Goal: Transaction & Acquisition: Download file/media

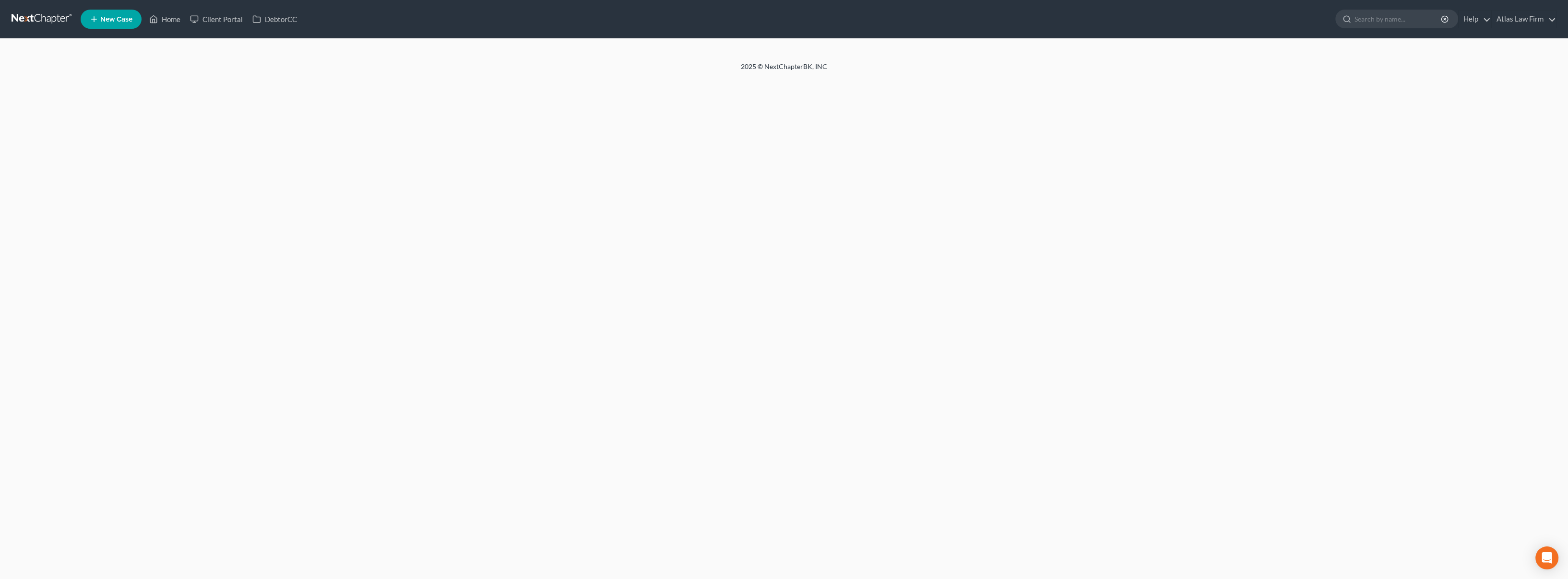
select select "0"
select select "3"
select select "1"
select select "0"
select select "24"
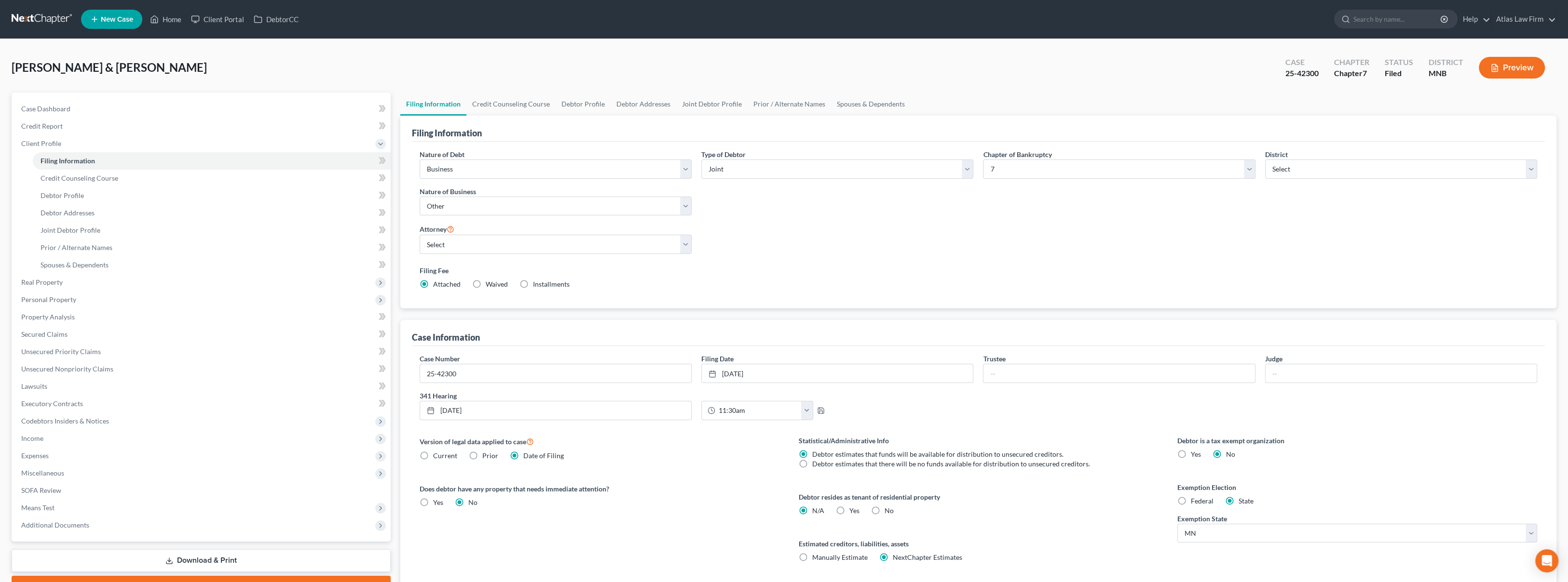
drag, startPoint x: 901, startPoint y: 22, endPoint x: 861, endPoint y: 2, distance: 44.7
click at [901, 22] on ul "New Case Home Client Portal DebtorCC - No Result - See all results Or Press Ent…" at bounding box center [819, 19] width 1475 height 25
click at [34, 12] on link at bounding box center [42, 20] width 61 height 18
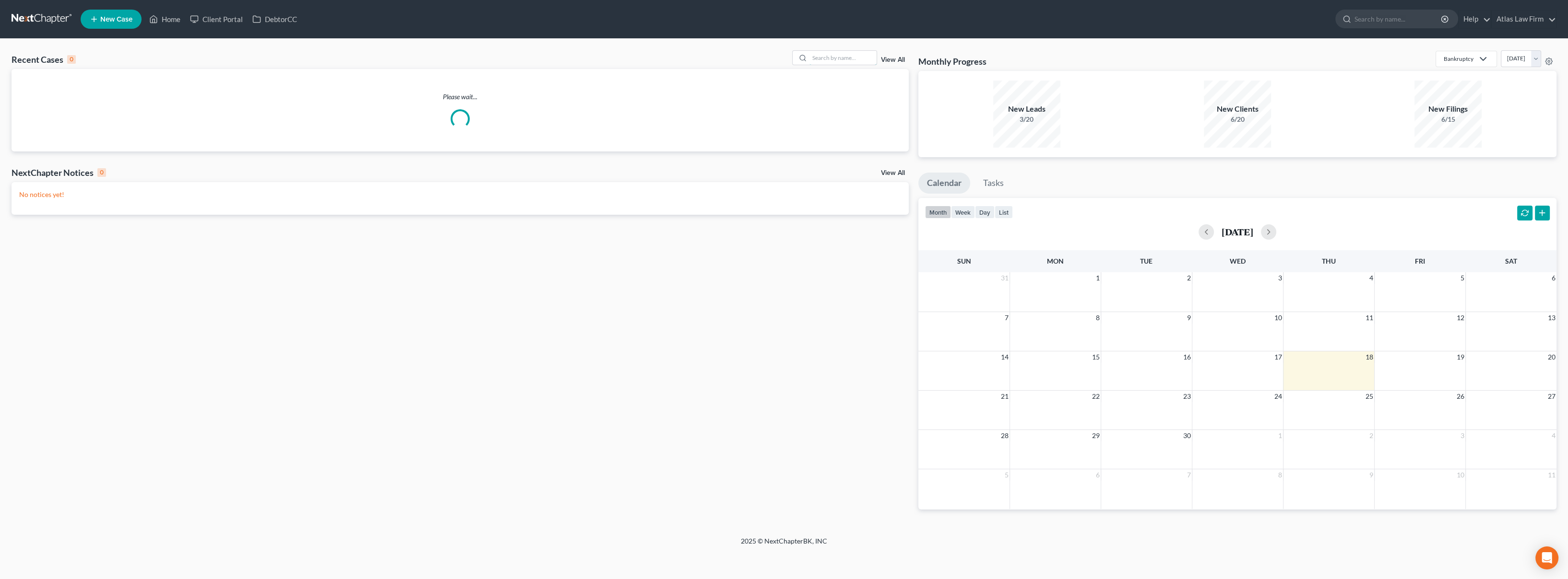
click at [827, 57] on input "search" at bounding box center [843, 58] width 67 height 14
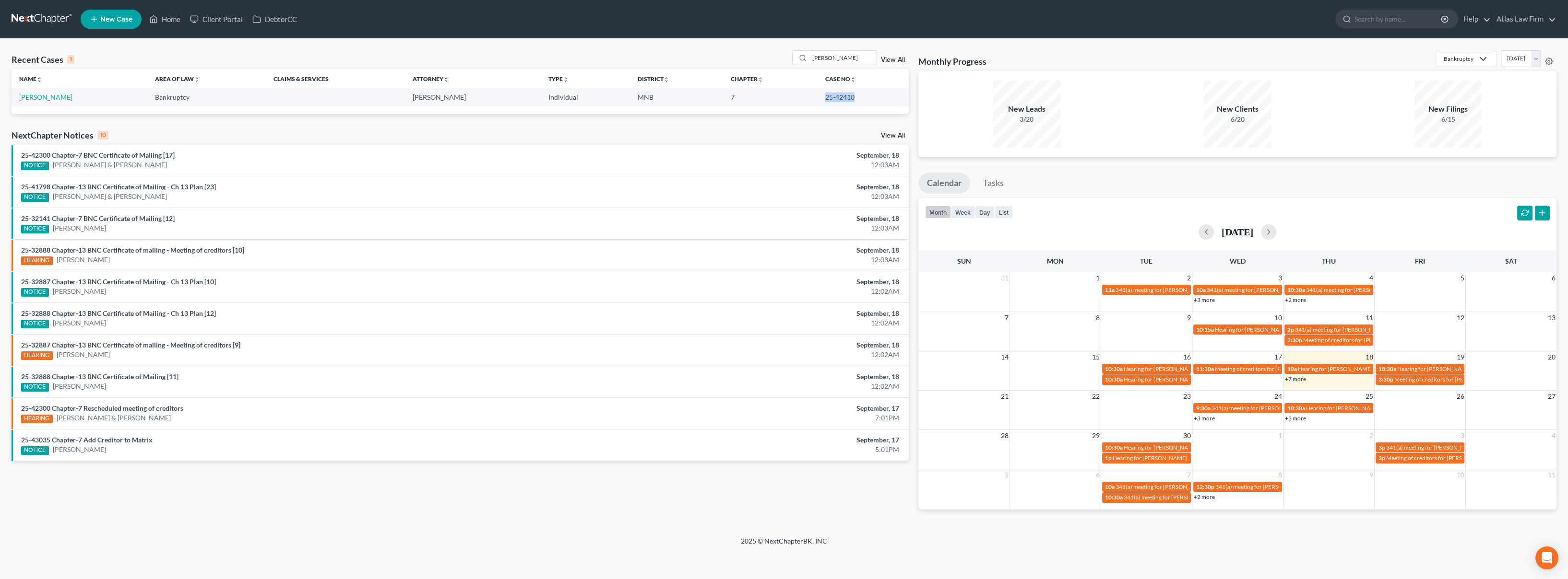
drag, startPoint x: 855, startPoint y: 99, endPoint x: 825, endPoint y: 99, distance: 30.0
click at [825, 99] on td "25-42410" at bounding box center [863, 97] width 91 height 17
copy td "25-42410"
drag, startPoint x: 825, startPoint y: 22, endPoint x: 820, endPoint y: 17, distance: 7.1
click at [825, 22] on ul "New Case Home Client Portal DebtorCC - No Result - See all results Or Press Ent…" at bounding box center [819, 19] width 1476 height 25
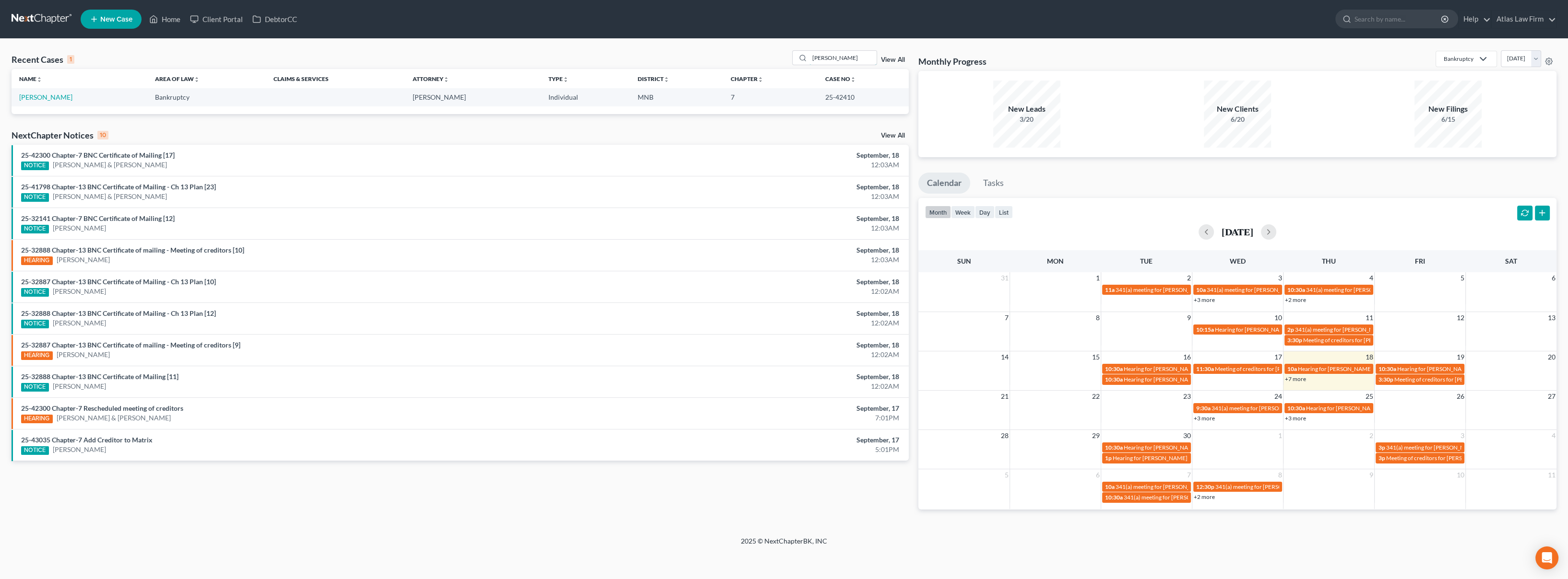
click at [856, 60] on input "smith-lee" at bounding box center [843, 58] width 67 height 14
drag, startPoint x: 856, startPoint y: 56, endPoint x: 800, endPoint y: 60, distance: 56.1
click at [802, 61] on div "smith-lee" at bounding box center [835, 58] width 85 height 15
type input "bratsch"
click at [52, 101] on link "[PERSON_NAME]" at bounding box center [46, 97] width 53 height 8
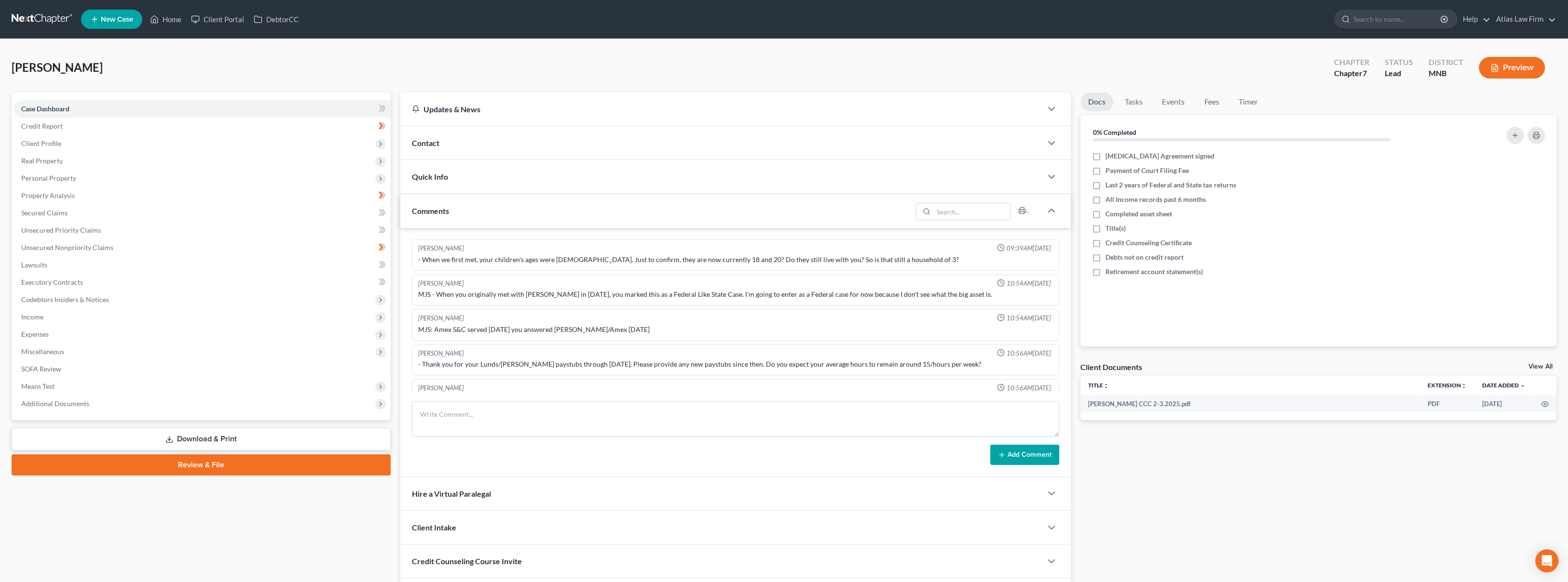
scroll to position [708, 0]
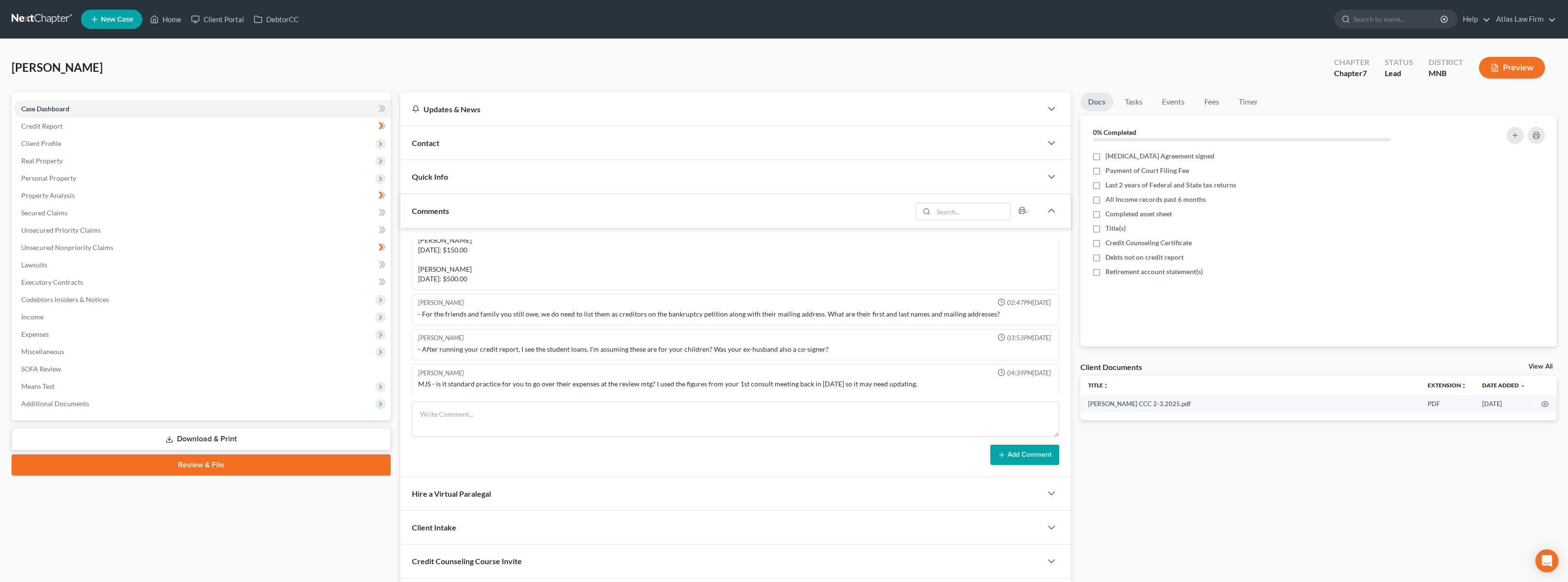
click at [88, 183] on span "Personal Property" at bounding box center [202, 178] width 377 height 18
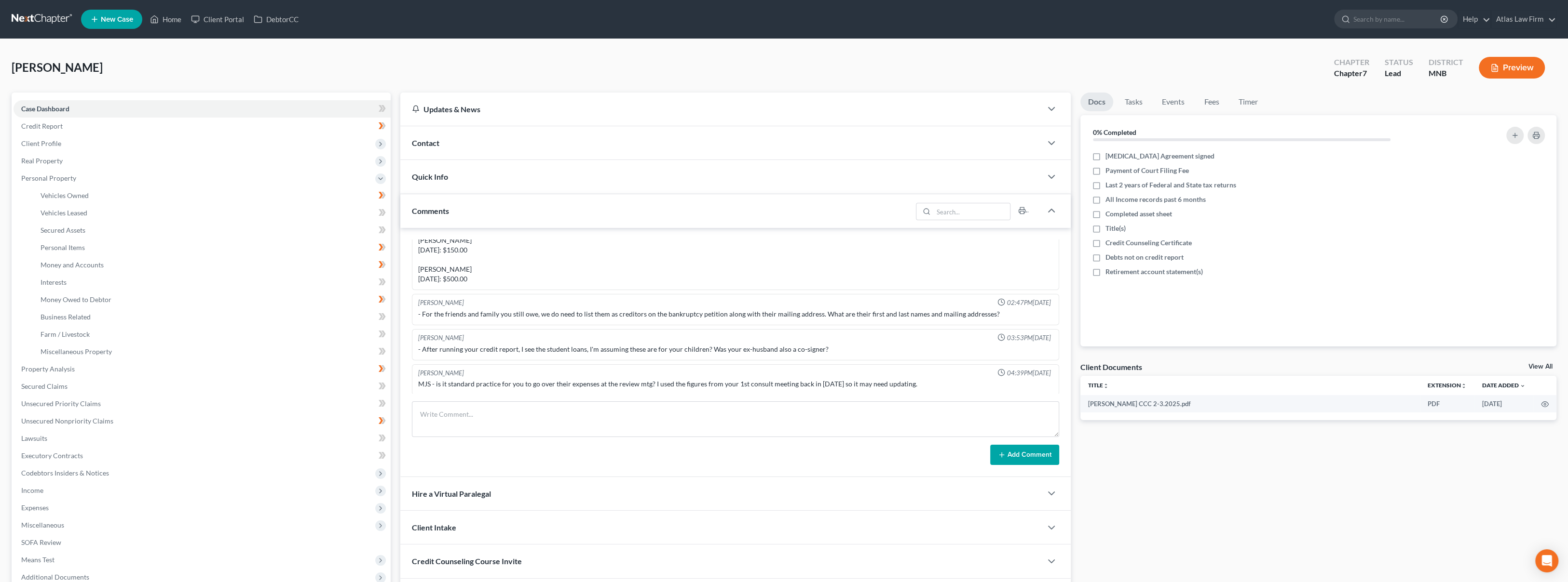
click at [1511, 67] on button "Preview" at bounding box center [1512, 68] width 66 height 22
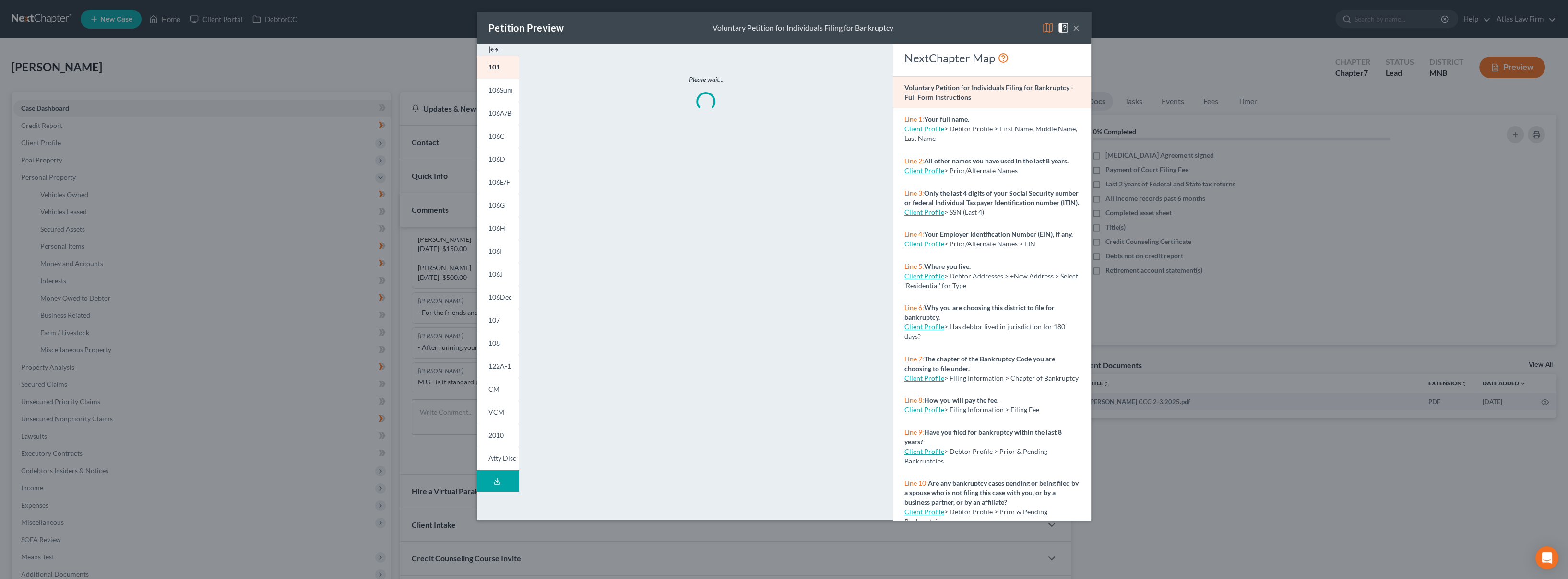
click at [1045, 26] on img at bounding box center [1048, 28] width 11 height 11
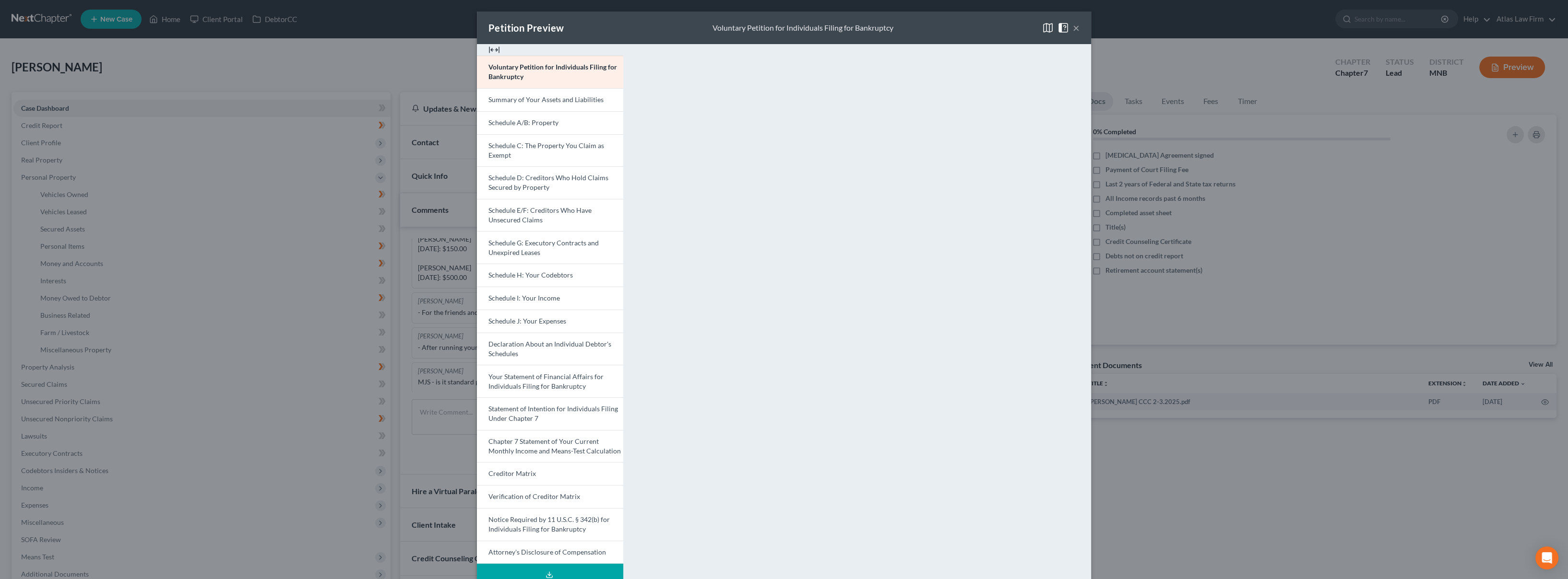
click at [913, 33] on div "Petition Preview Voluntary Petition for Individuals Filing for Bankruptcy ×" at bounding box center [784, 28] width 614 height 33
click at [1075, 28] on button "×" at bounding box center [1076, 28] width 7 height 11
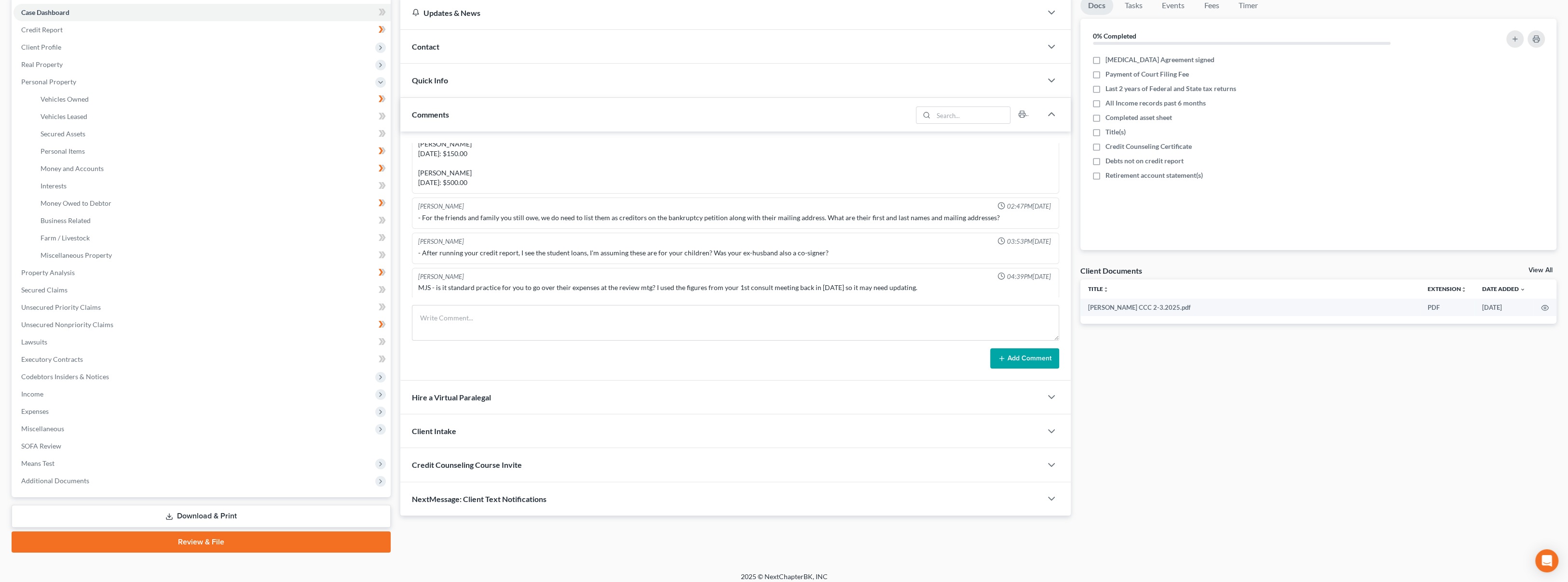
scroll to position [102, 0]
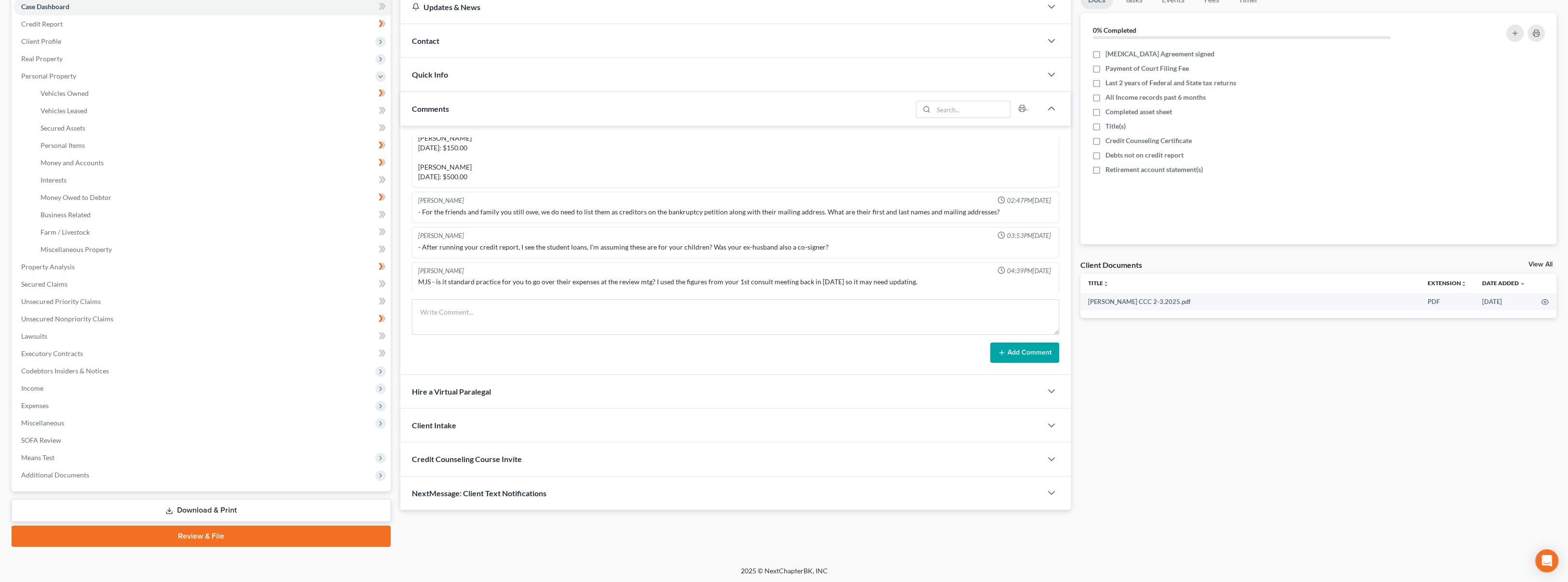
click at [193, 507] on link "Download & Print" at bounding box center [201, 511] width 379 height 23
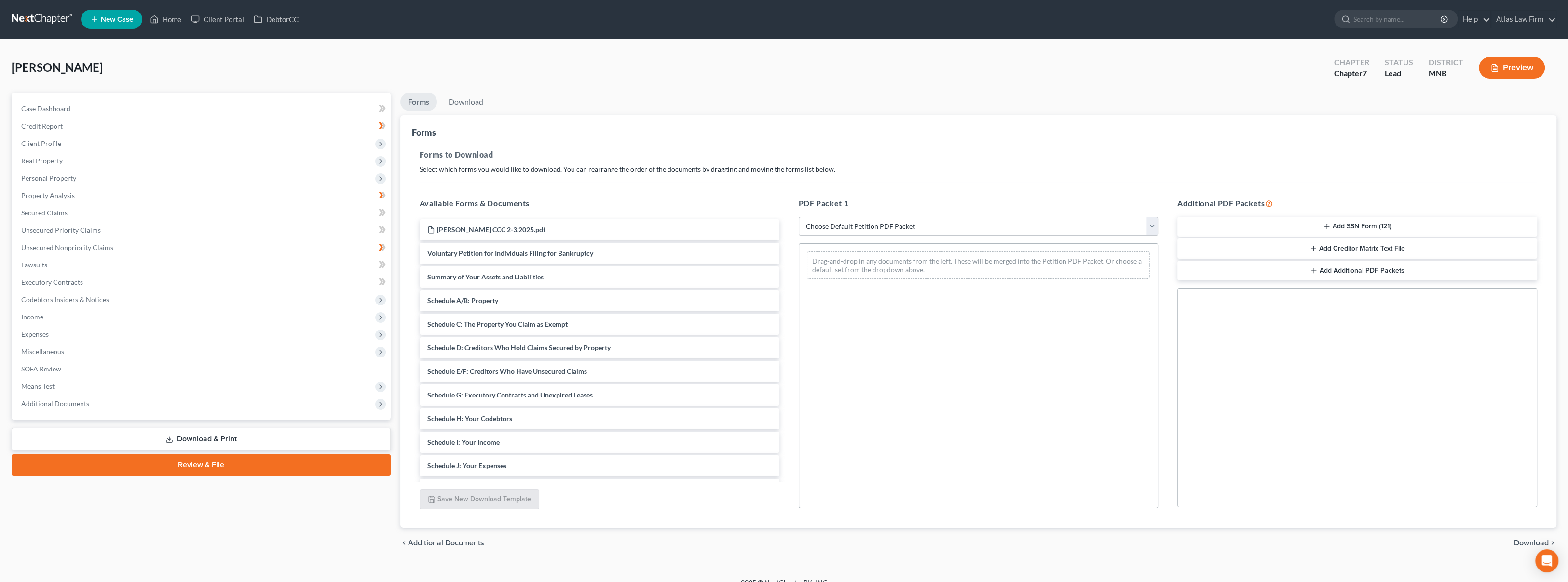
click at [908, 228] on select "Choose Default Petition PDF Packet Complete Bankruptcy Petition (all forms and …" at bounding box center [978, 226] width 360 height 20
select select "0"
click at [799, 217] on select "Choose Default Petition PDF Packet Complete Bankruptcy Petition (all forms and …" at bounding box center [978, 226] width 360 height 20
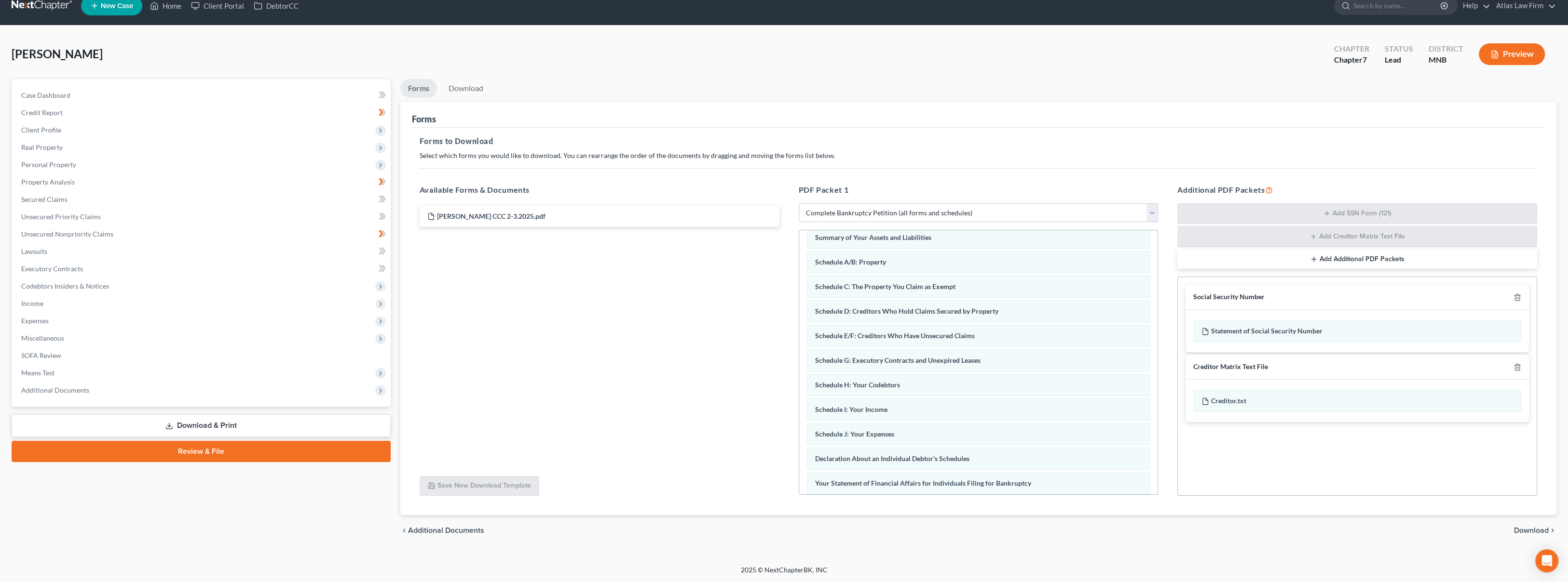
scroll to position [53, 0]
click at [1529, 529] on span "Download" at bounding box center [1531, 530] width 34 height 7
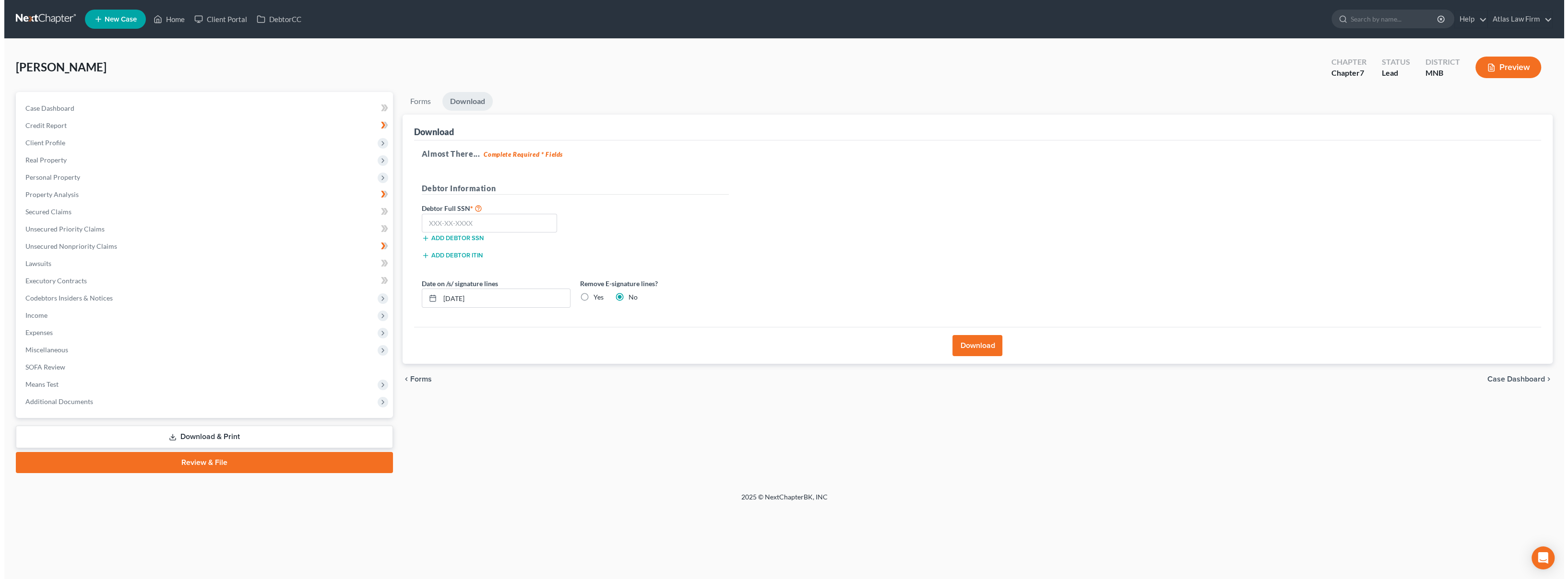
scroll to position [0, 0]
click at [591, 298] on label "Yes" at bounding box center [596, 297] width 10 height 9
click at [595, 298] on input "Yes" at bounding box center [597, 295] width 6 height 6
radio input "true"
radio input "false"
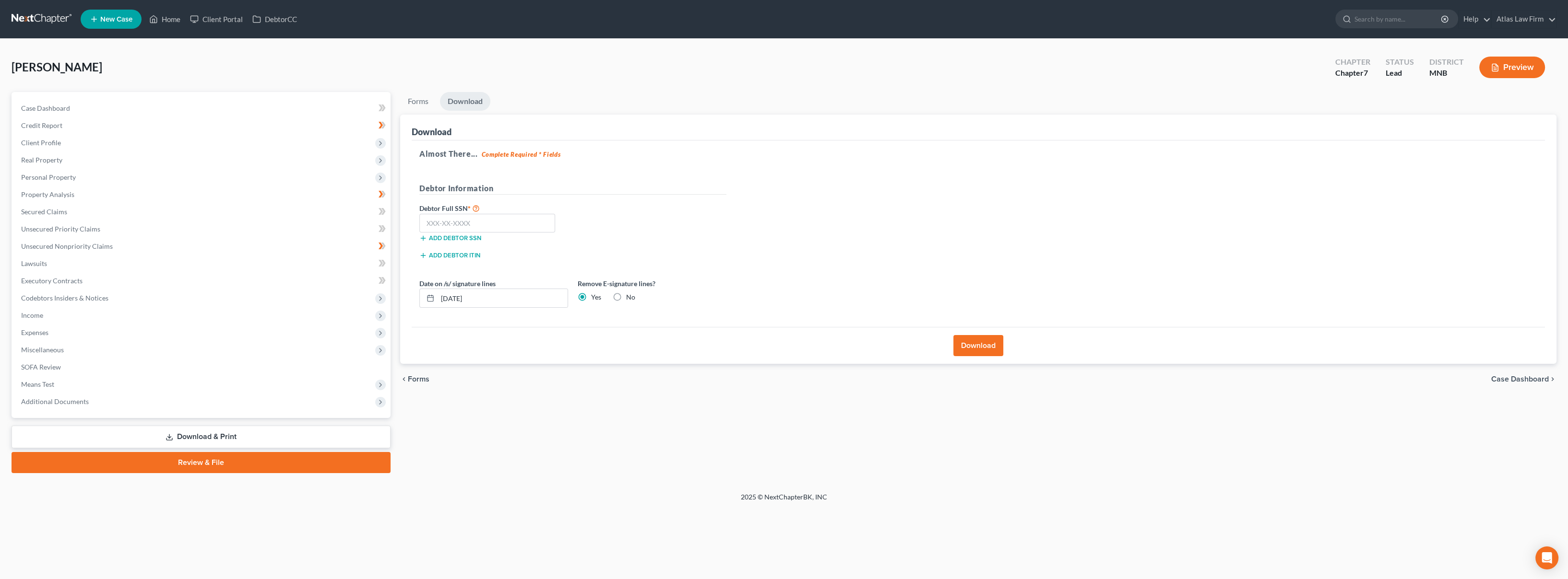
click at [952, 50] on div "Bratsch, Suzanne Upgraded Chapter Chapter 7 Status Lead District MNB Preview" at bounding box center [784, 71] width 1545 height 42
drag, startPoint x: 504, startPoint y: 222, endPoint x: 495, endPoint y: 228, distance: 10.8
click at [502, 224] on input "text" at bounding box center [487, 223] width 136 height 19
paste input "268-74-8978"
type input "268-74-8978"
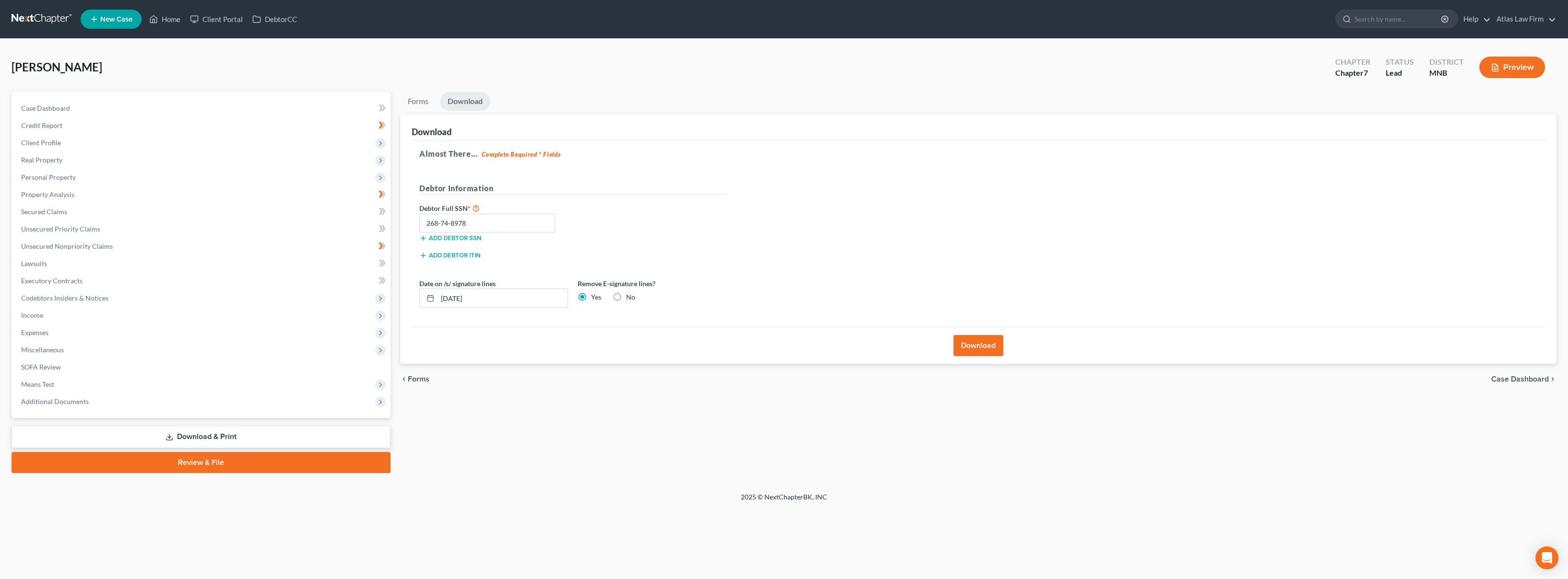
click at [964, 345] on button "Download" at bounding box center [979, 345] width 50 height 21
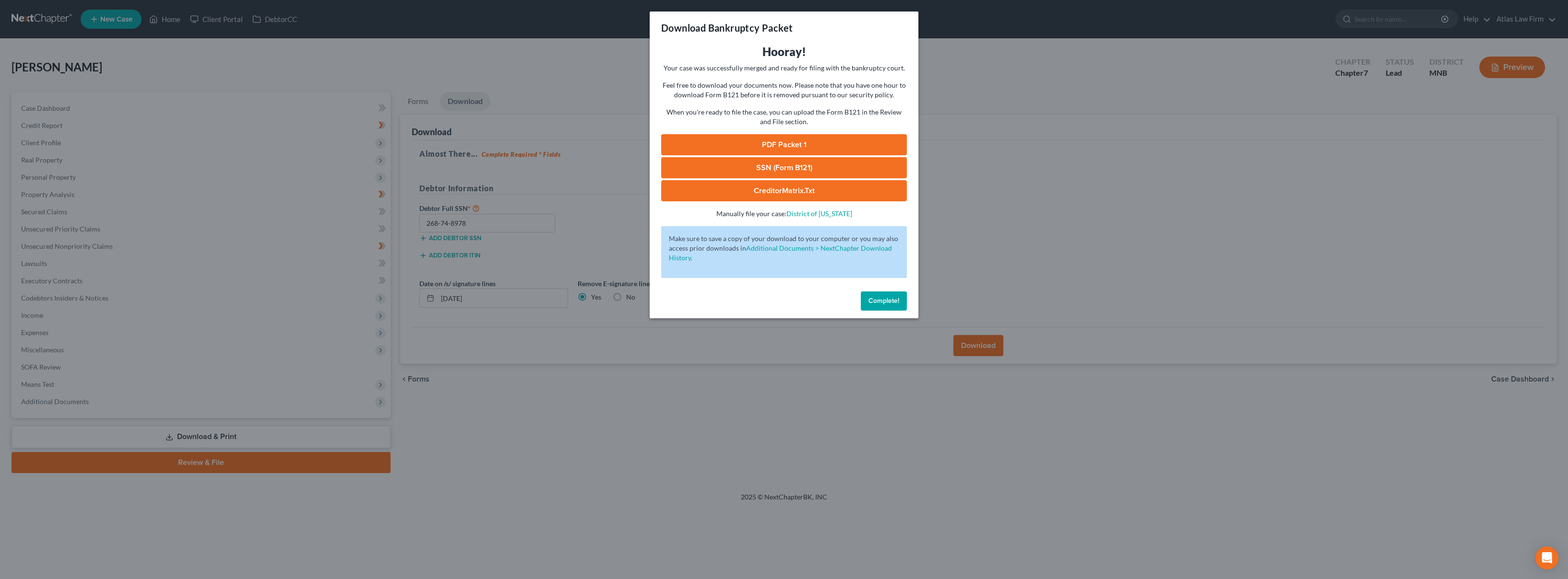
click at [845, 140] on link "PDF Packet 1" at bounding box center [784, 144] width 246 height 21
click at [883, 305] on button "Complete!" at bounding box center [884, 301] width 46 height 19
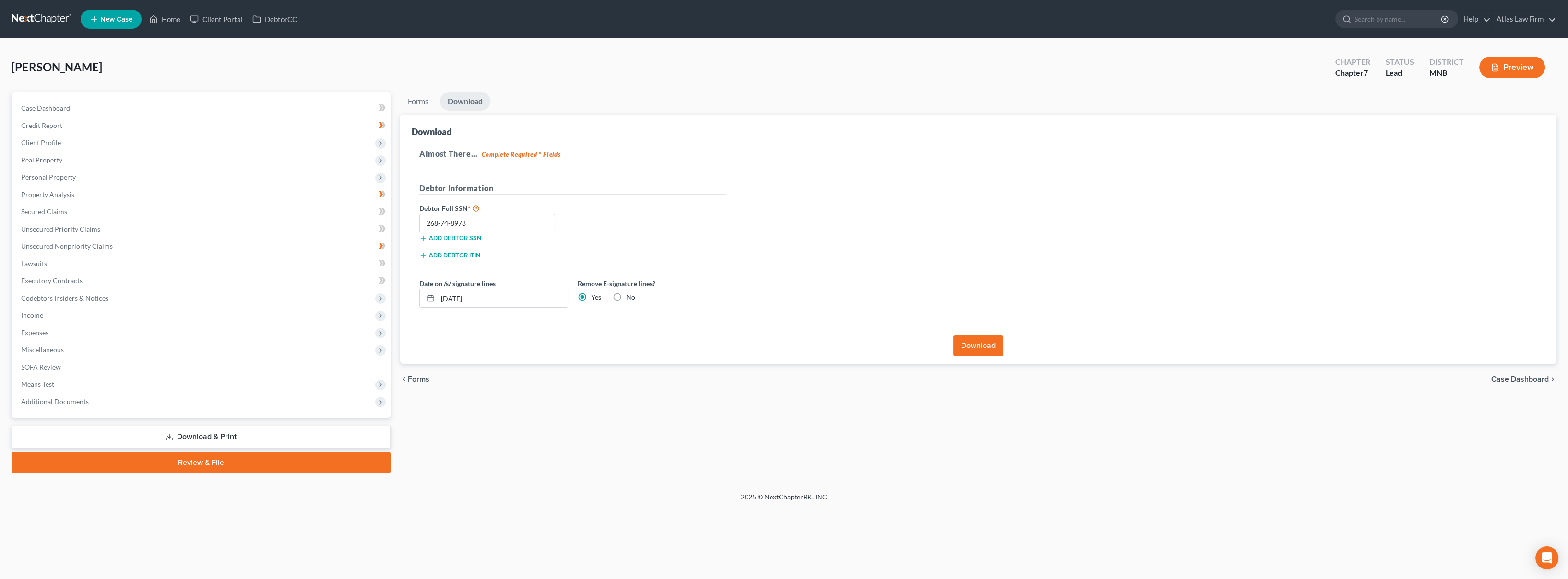
click at [61, 16] on link at bounding box center [42, 19] width 61 height 17
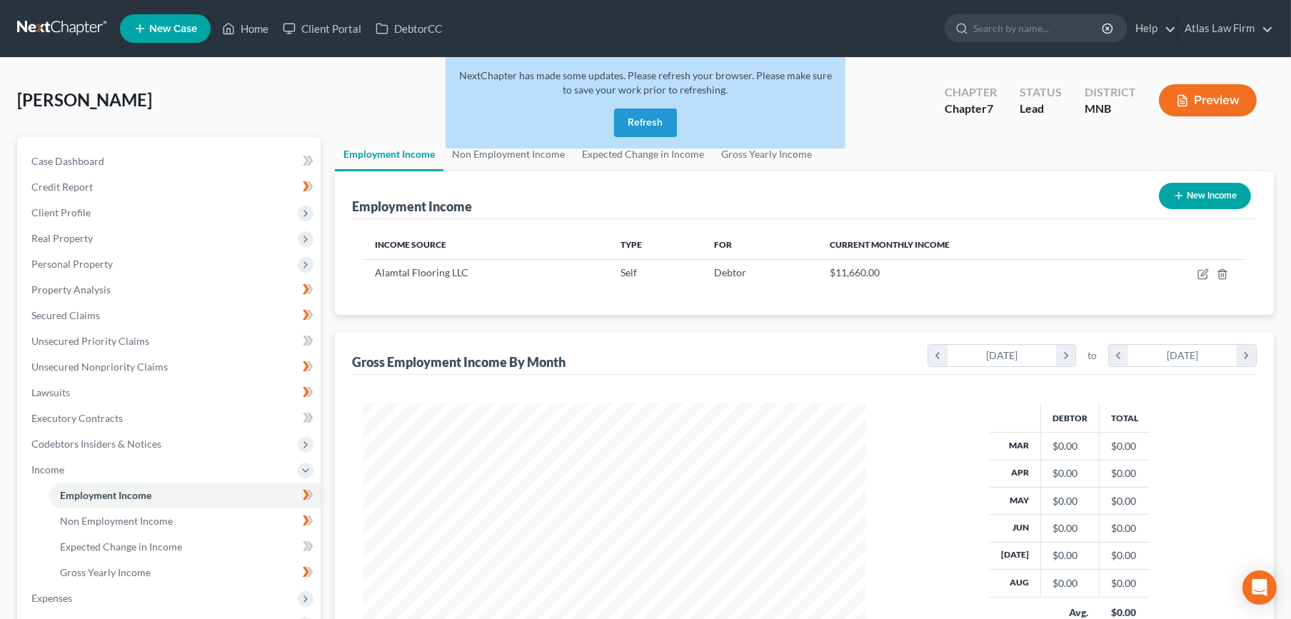
click at [630, 119] on button "Refresh" at bounding box center [645, 123] width 63 height 29
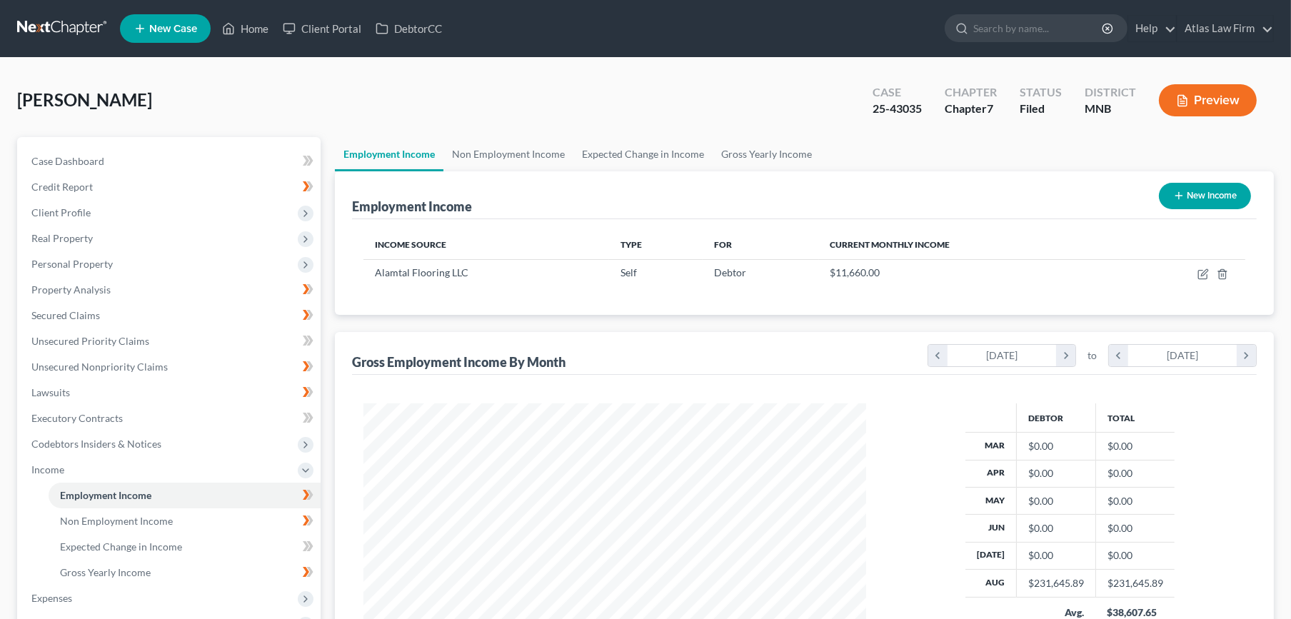
scroll to position [256, 531]
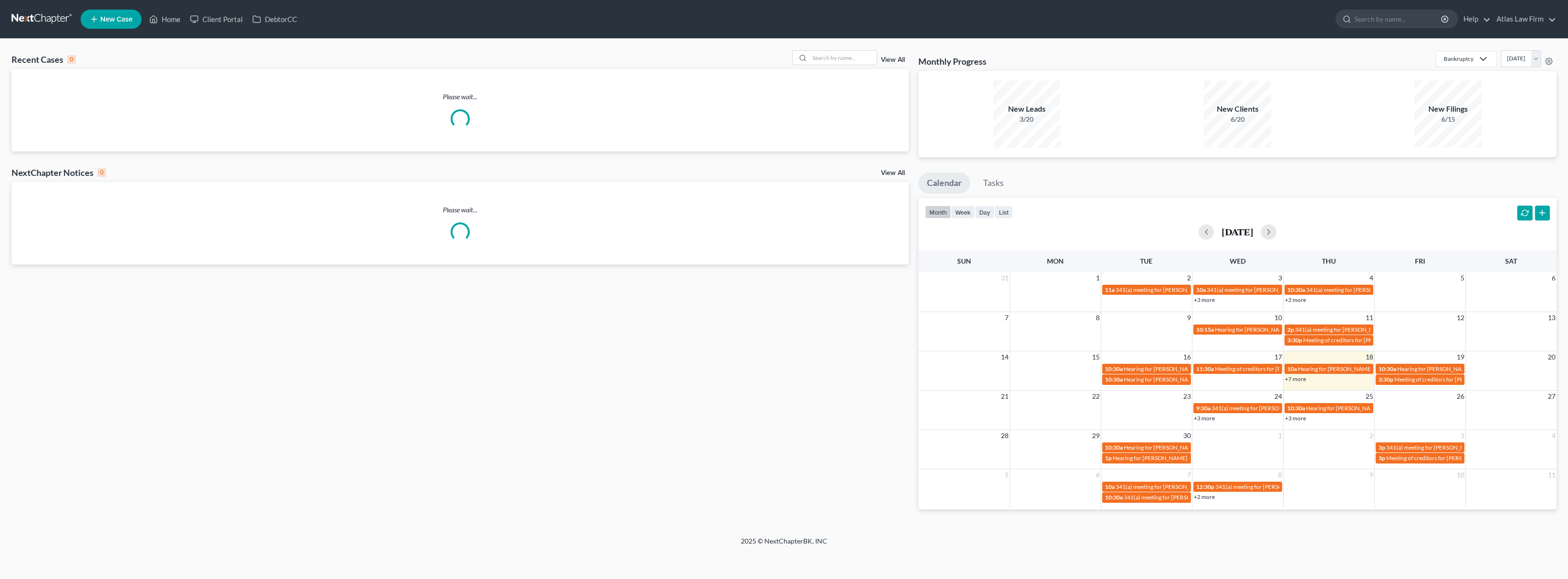
click at [809, 56] on div at bounding box center [801, 58] width 17 height 14
click at [819, 54] on input "search" at bounding box center [843, 58] width 67 height 14
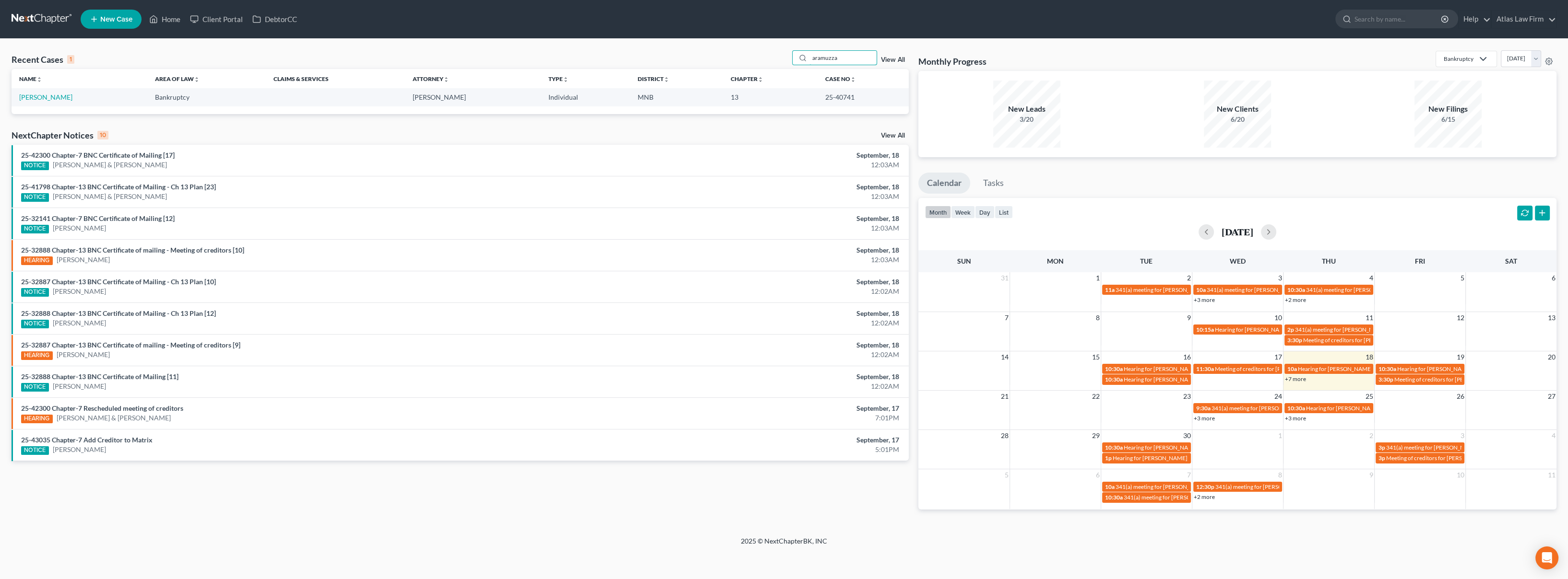
click at [816, 56] on input "aramuzza" at bounding box center [843, 58] width 67 height 14
type input "scaramuzza"
click at [43, 99] on link "[PERSON_NAME]" at bounding box center [46, 97] width 53 height 8
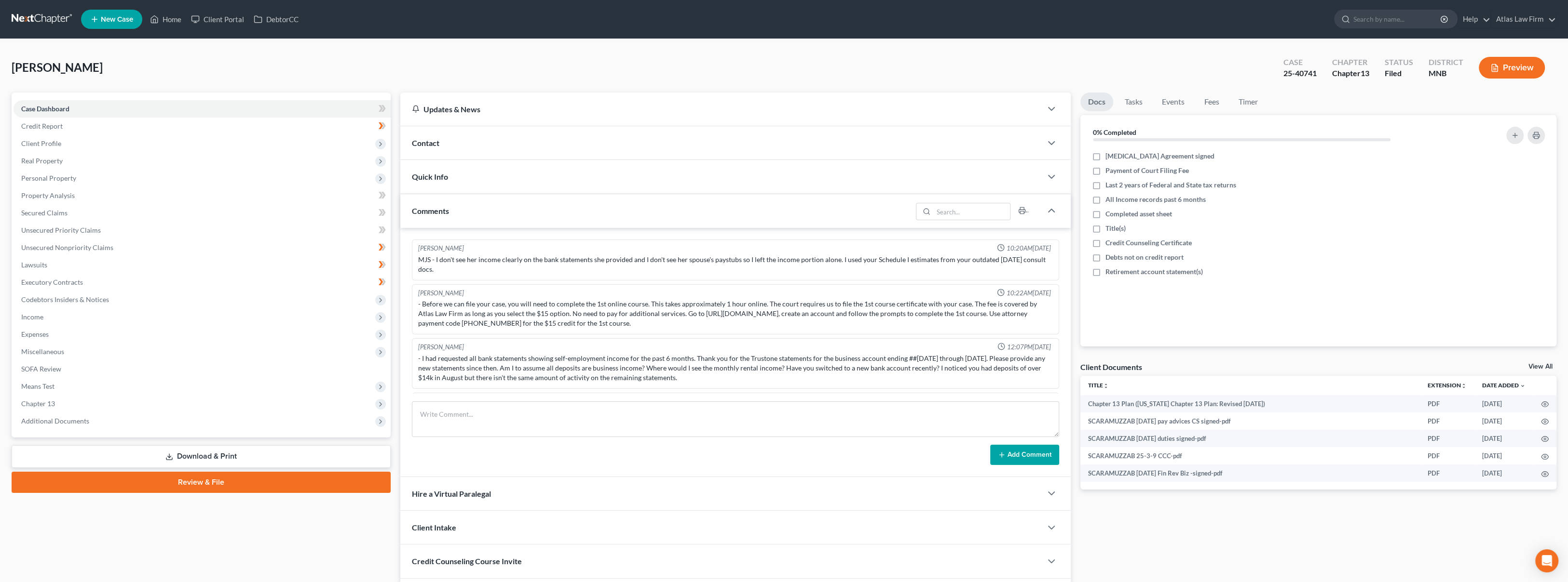
scroll to position [585, 0]
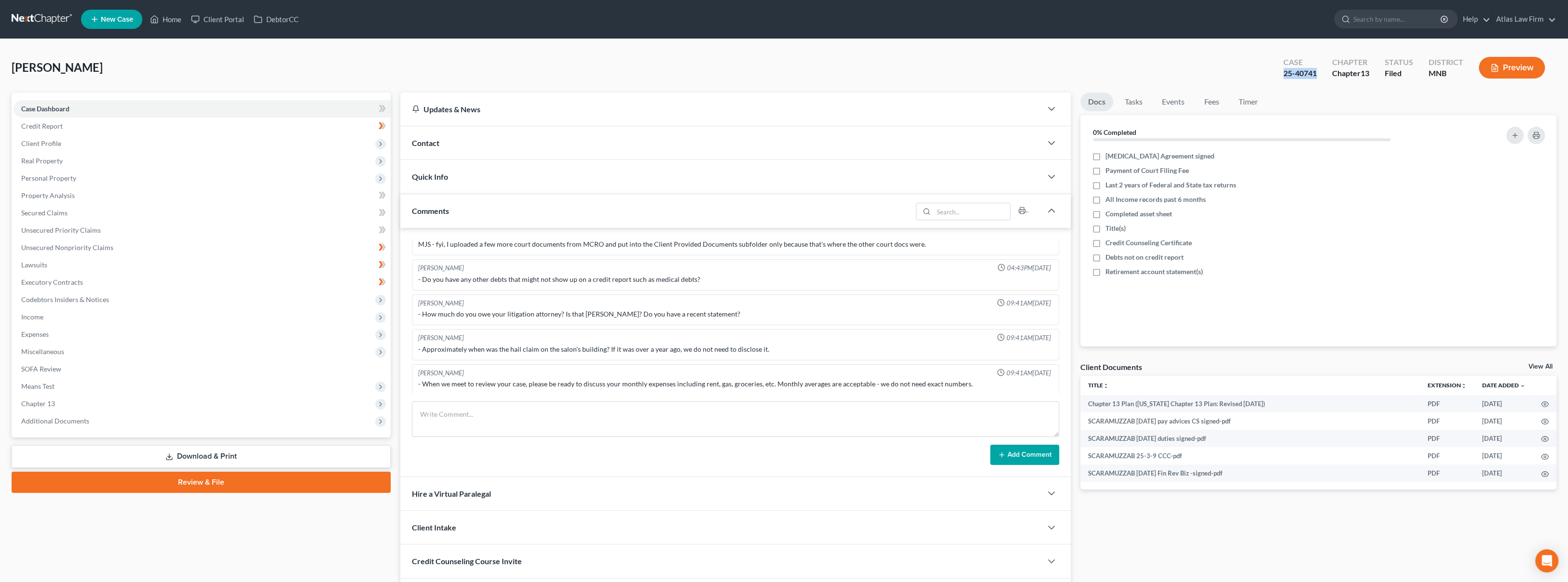
drag, startPoint x: 1320, startPoint y: 72, endPoint x: 1283, endPoint y: 75, distance: 37.1
click at [1283, 75] on div "Case 25-40741" at bounding box center [1300, 69] width 49 height 28
copy div "25-40741"
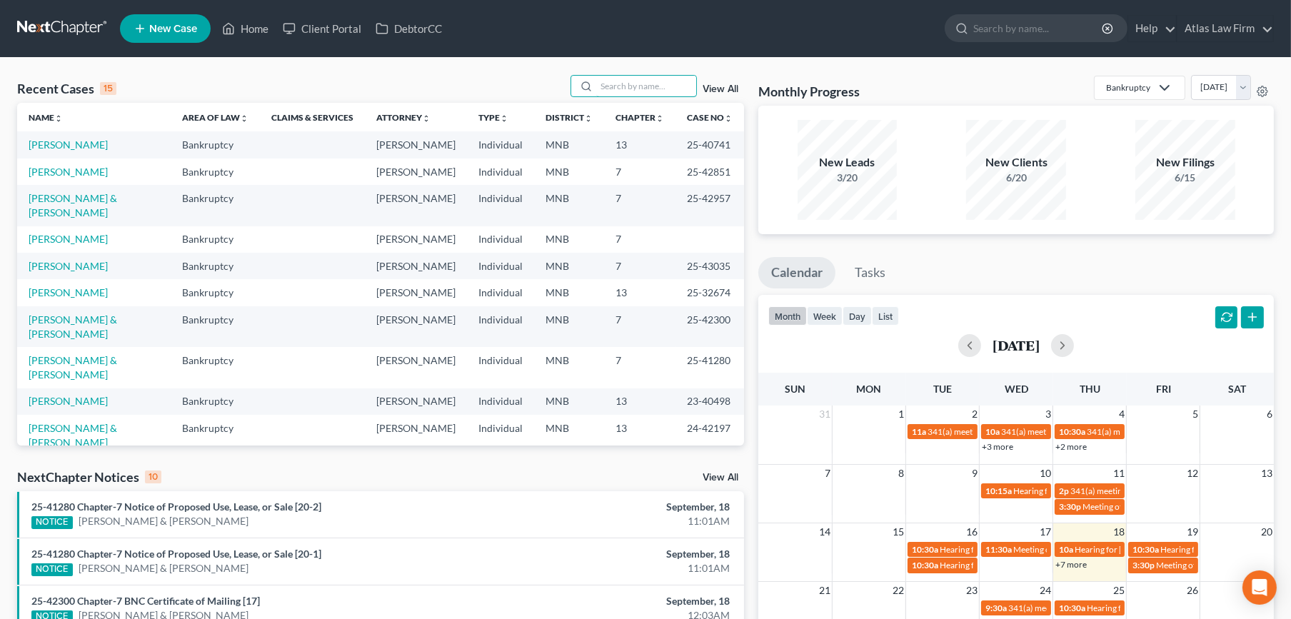
click at [623, 89] on input "search" at bounding box center [646, 86] width 100 height 21
type input "[PERSON_NAME]"
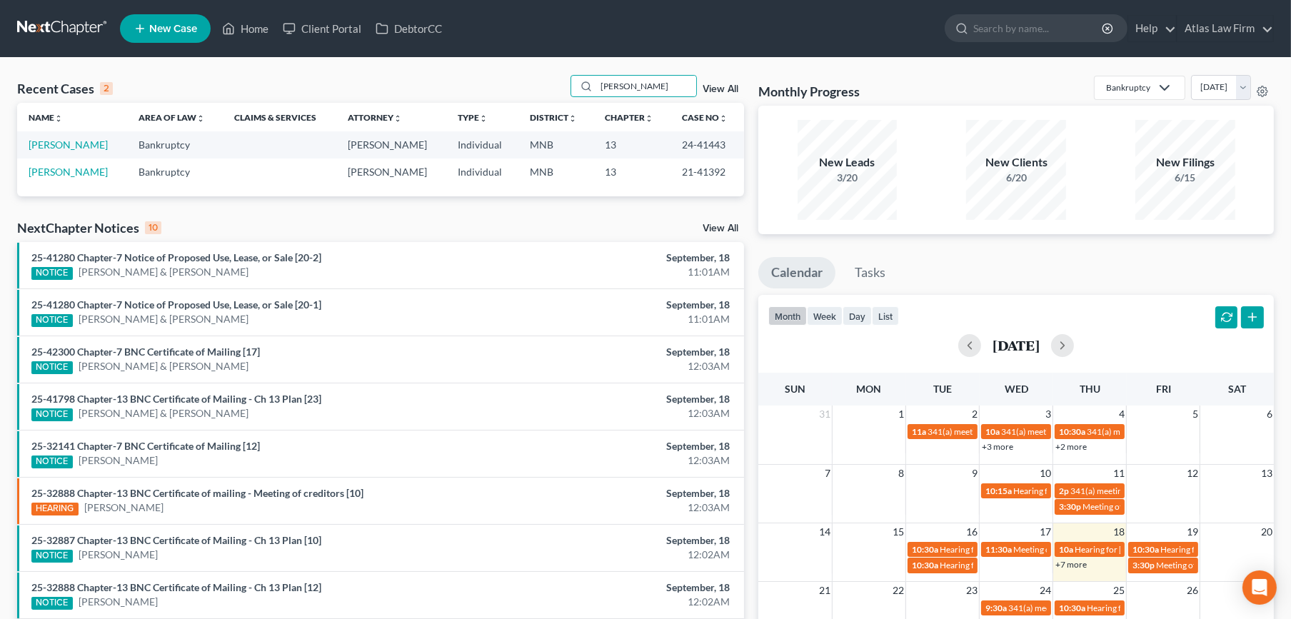
click at [78, 137] on td "[PERSON_NAME]" at bounding box center [72, 144] width 110 height 26
click at [80, 144] on link "[PERSON_NAME]" at bounding box center [68, 144] width 79 height 12
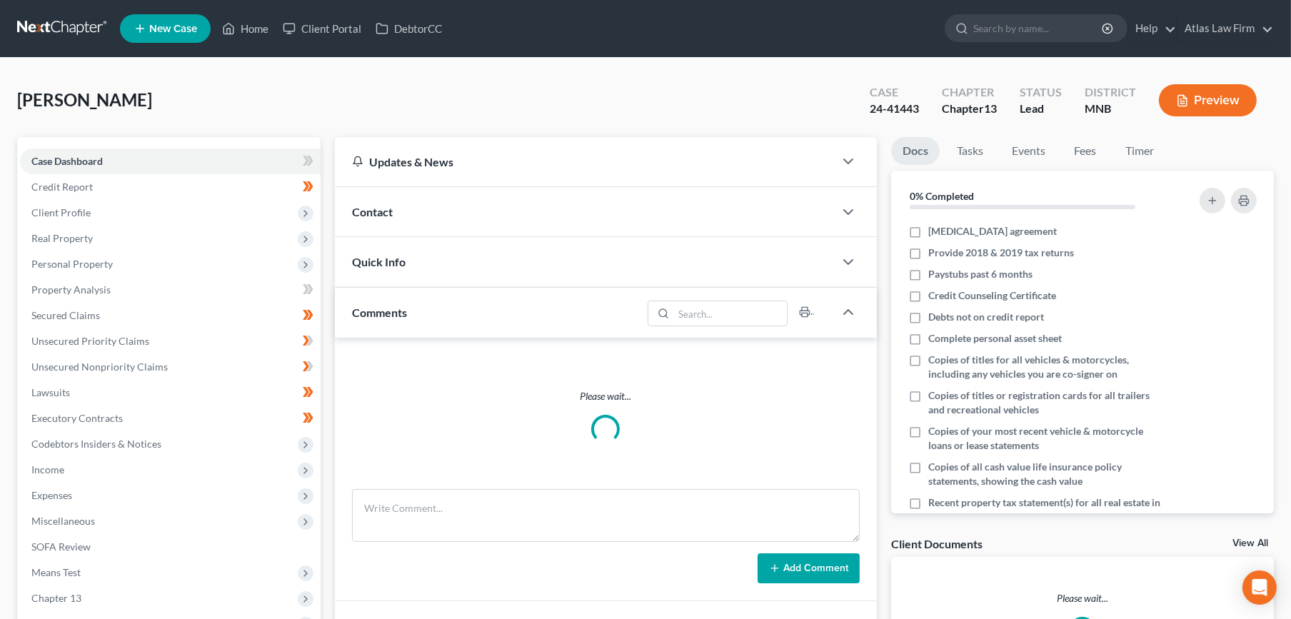
scroll to position [309, 0]
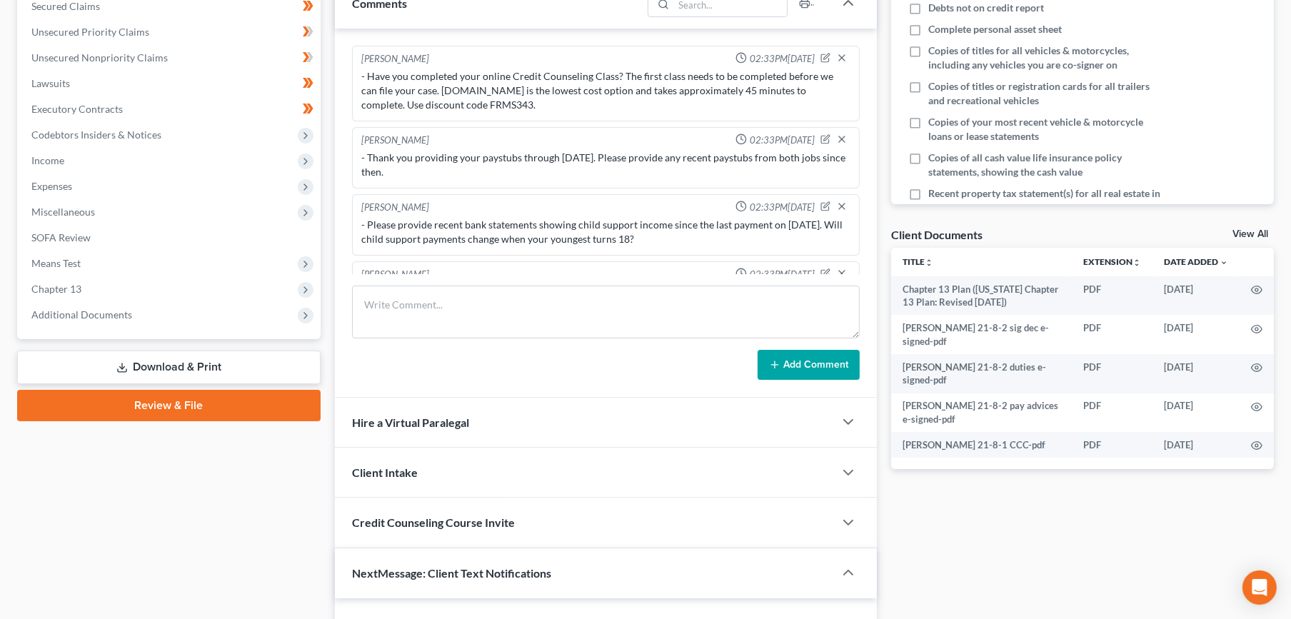
click at [125, 310] on span "Additional Documents" at bounding box center [81, 314] width 101 height 12
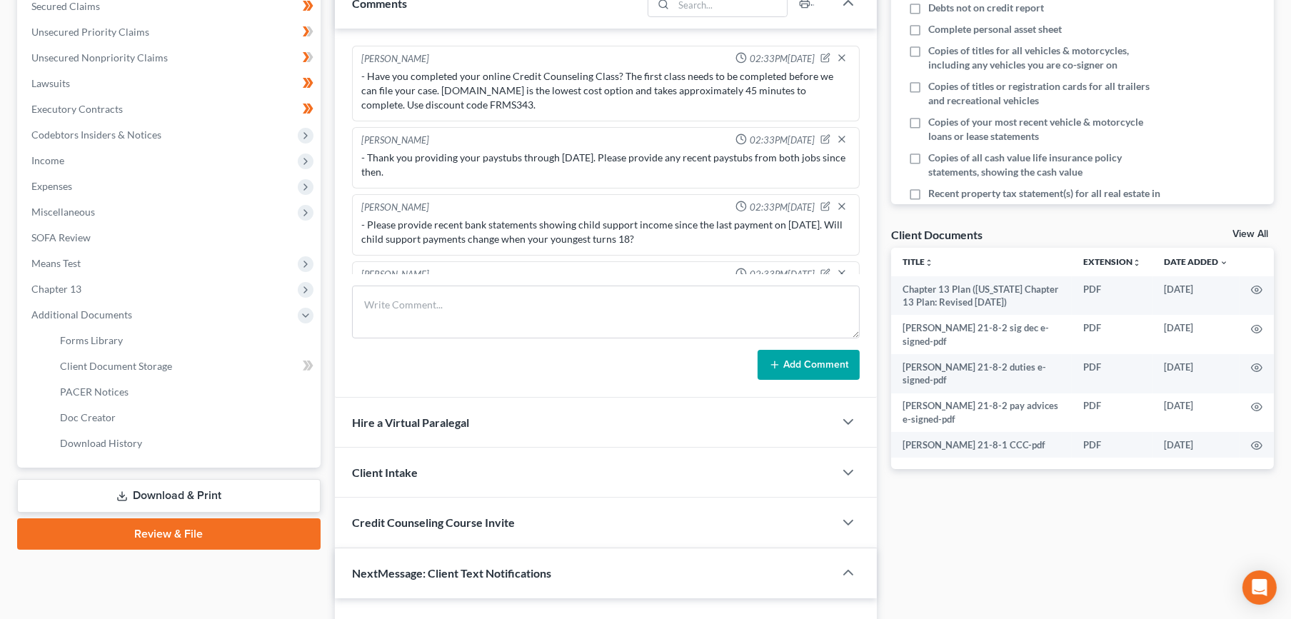
scroll to position [947, 0]
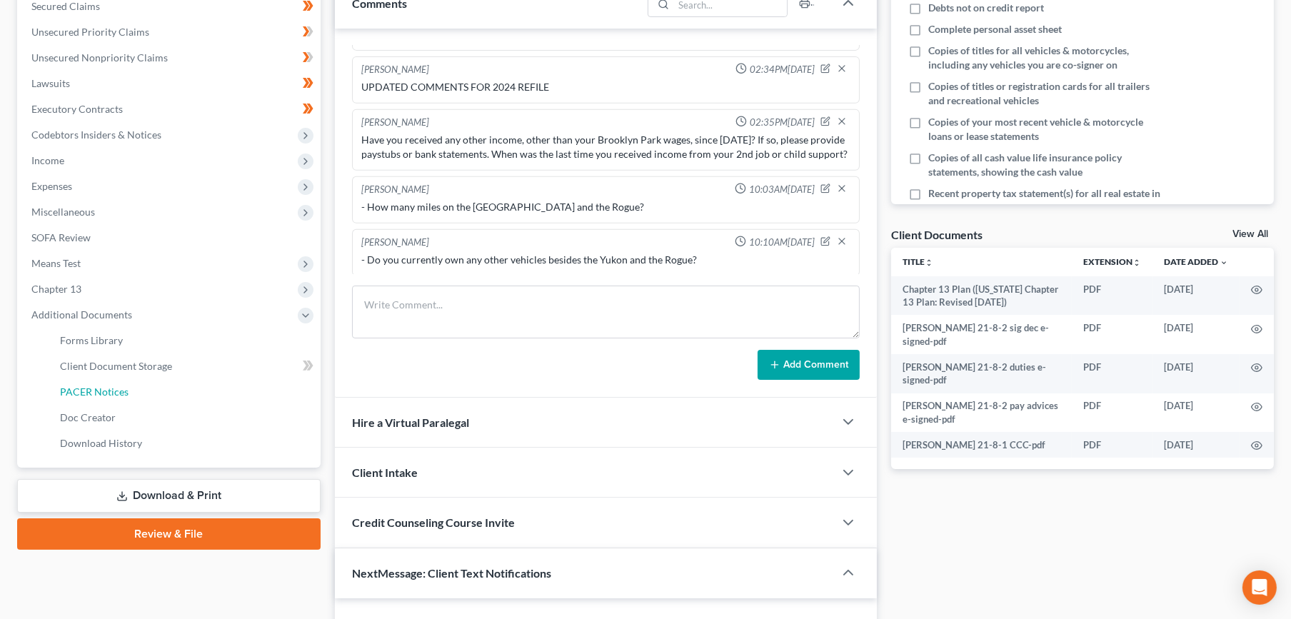
click at [144, 397] on link "PACER Notices" at bounding box center [185, 392] width 272 height 26
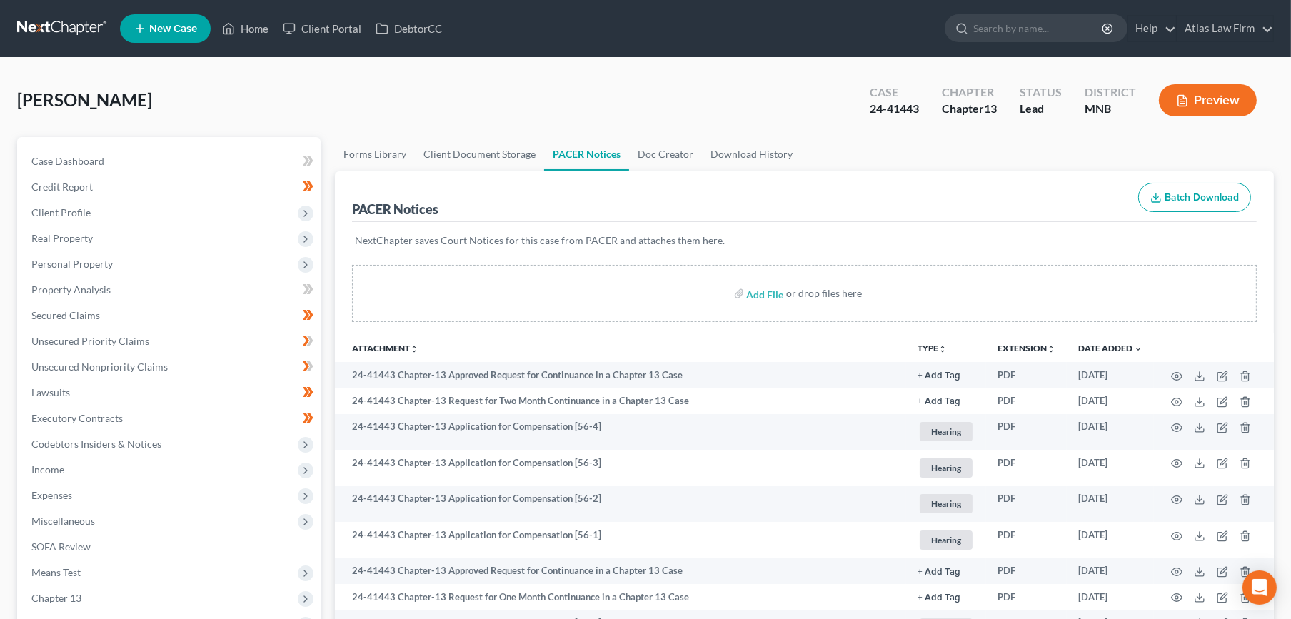
drag, startPoint x: 761, startPoint y: 39, endPoint x: 767, endPoint y: 119, distance: 79.5
click at [761, 39] on ul "New Case Home Client Portal DebtorCC - No Result - See all results Or Press Ent…" at bounding box center [697, 28] width 1154 height 37
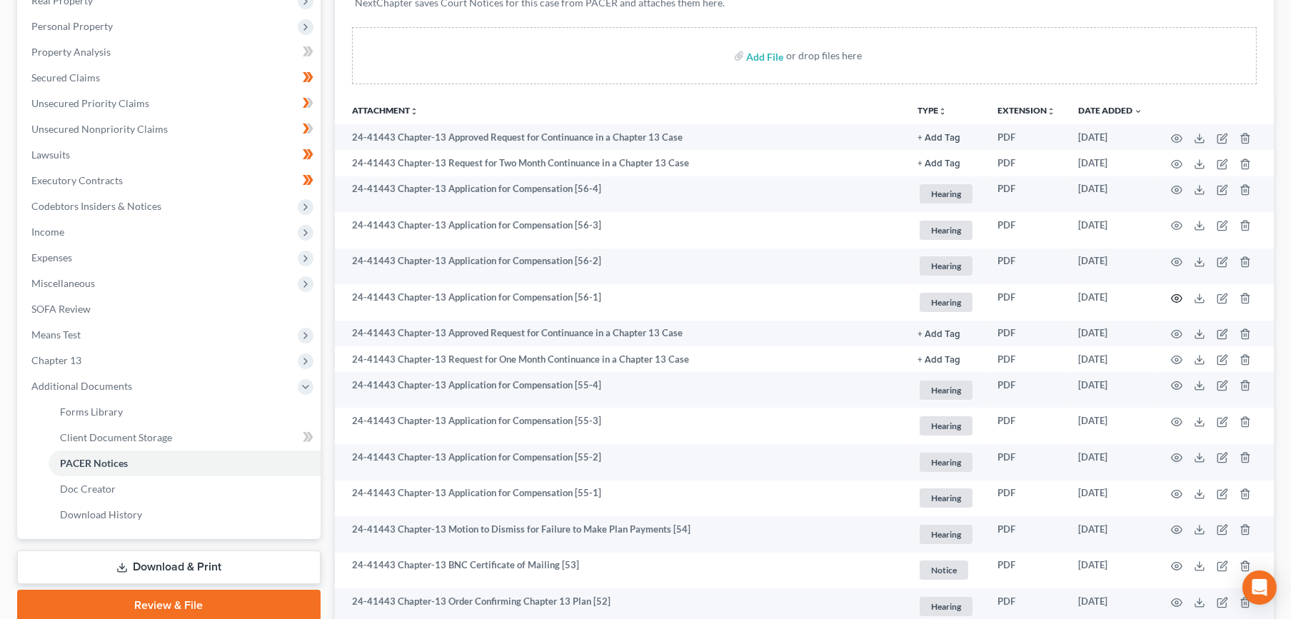
click at [1174, 296] on icon "button" at bounding box center [1176, 298] width 11 height 11
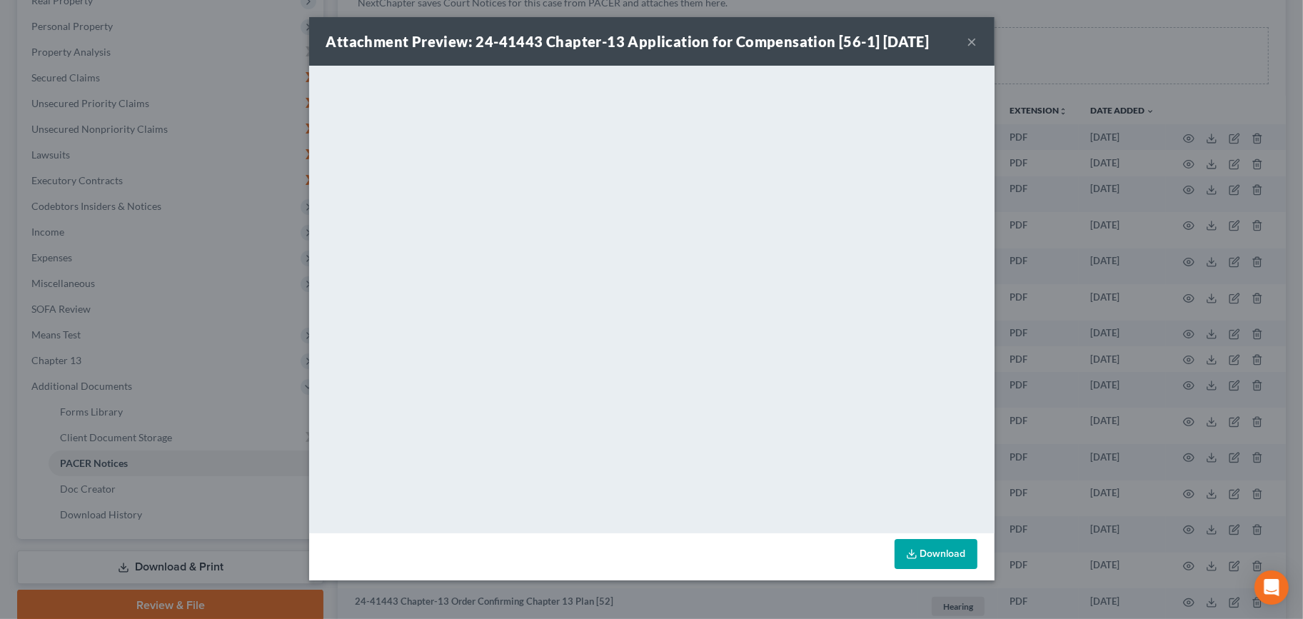
click at [973, 41] on button "×" at bounding box center [972, 41] width 10 height 17
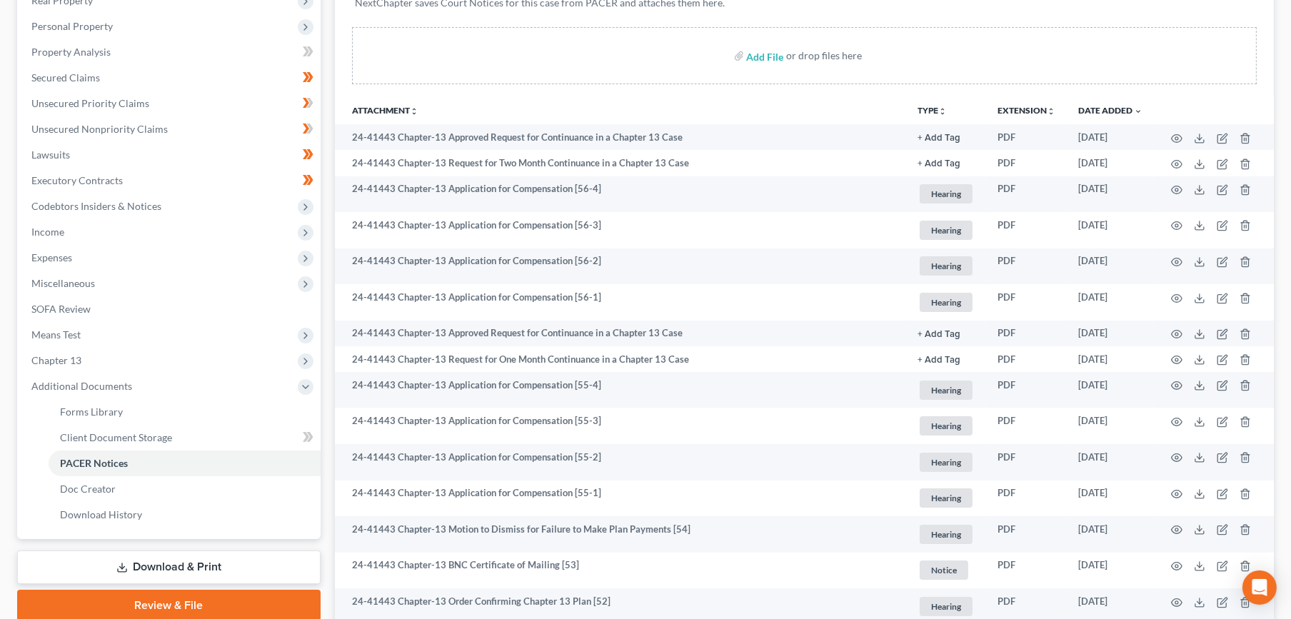
scroll to position [0, 0]
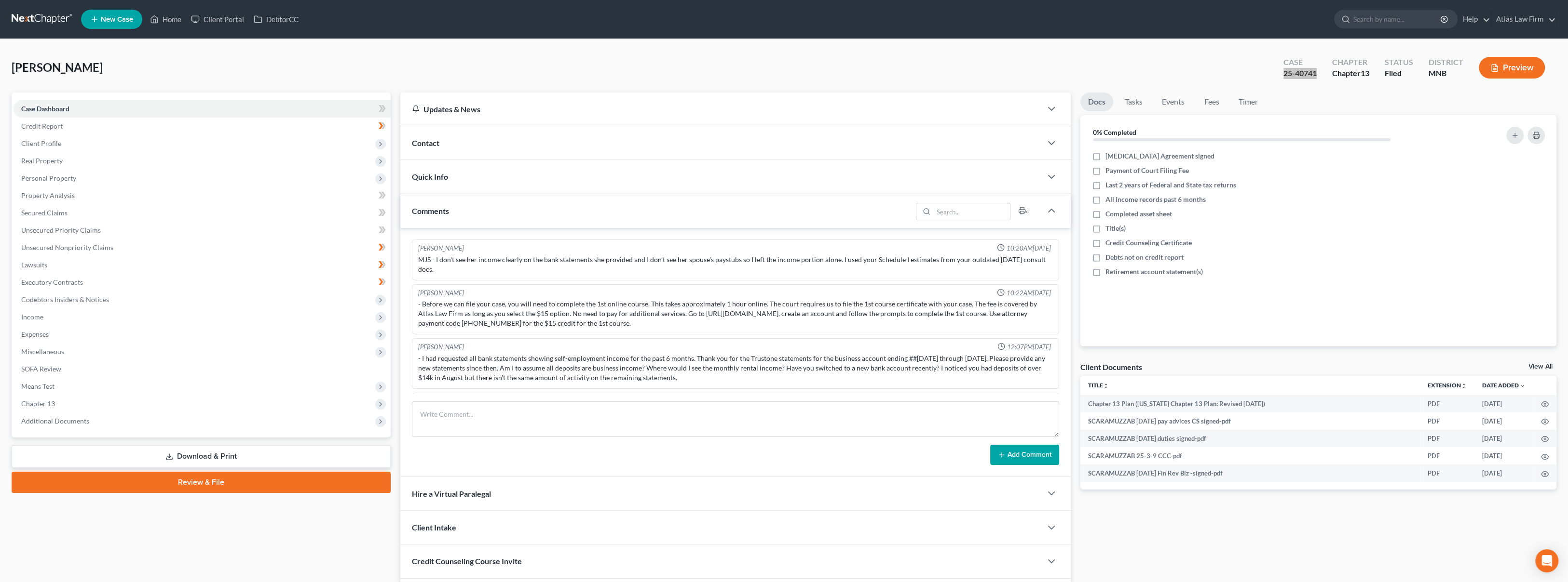
scroll to position [585, 0]
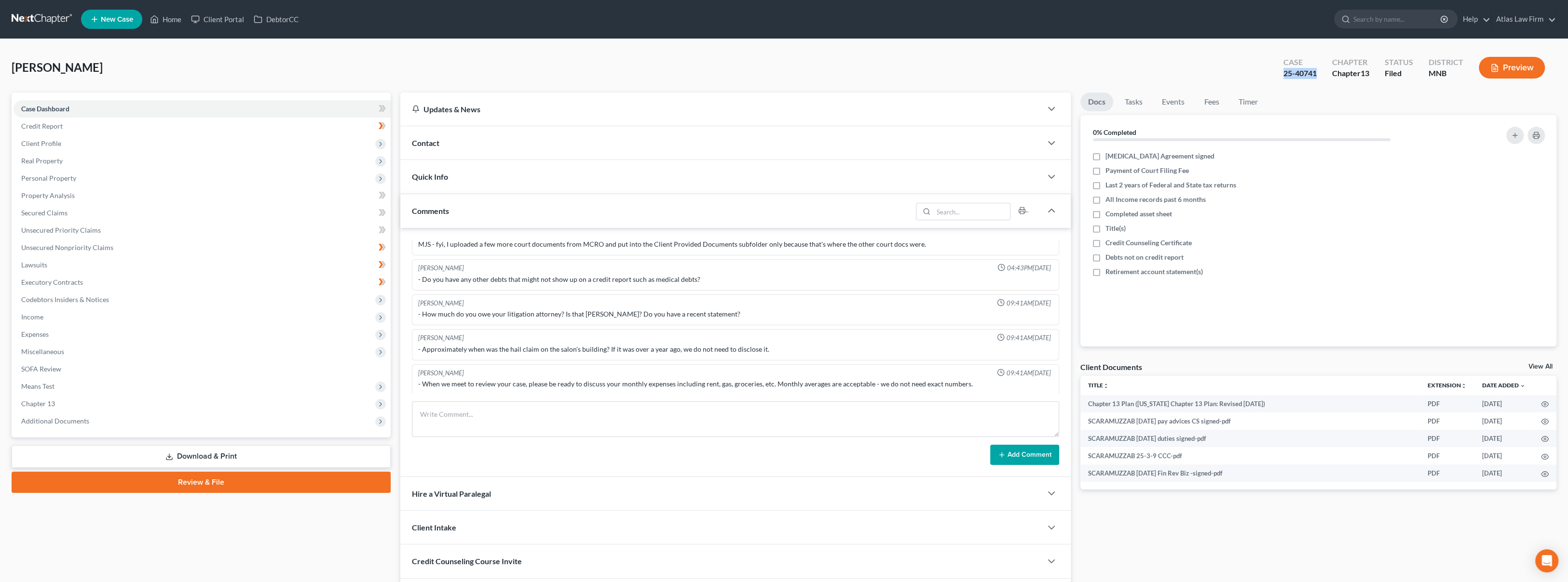
click at [813, 22] on ul "New Case Home Client Portal DebtorCC - No Result - See all results Or Press Ent…" at bounding box center [819, 19] width 1475 height 25
